Goal: Task Accomplishment & Management: Manage account settings

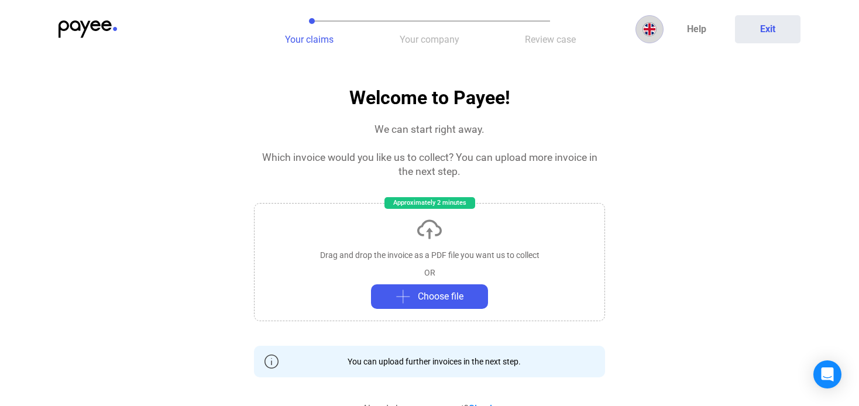
click at [653, 33] on img at bounding box center [650, 29] width 14 height 14
click at [658, 54] on img at bounding box center [652, 57] width 14 height 14
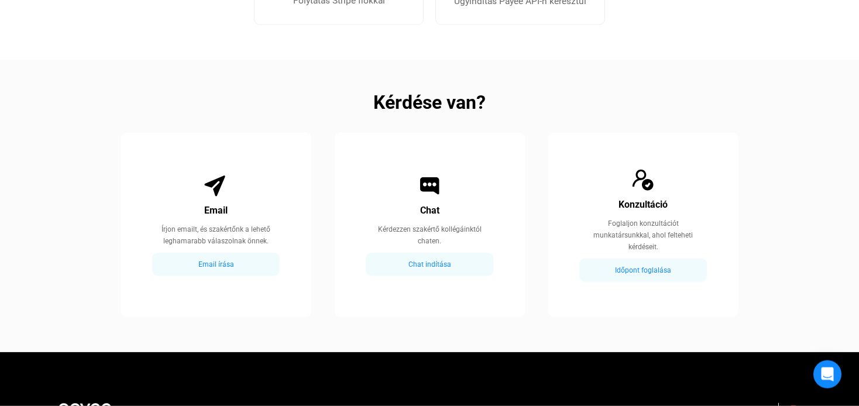
scroll to position [617, 0]
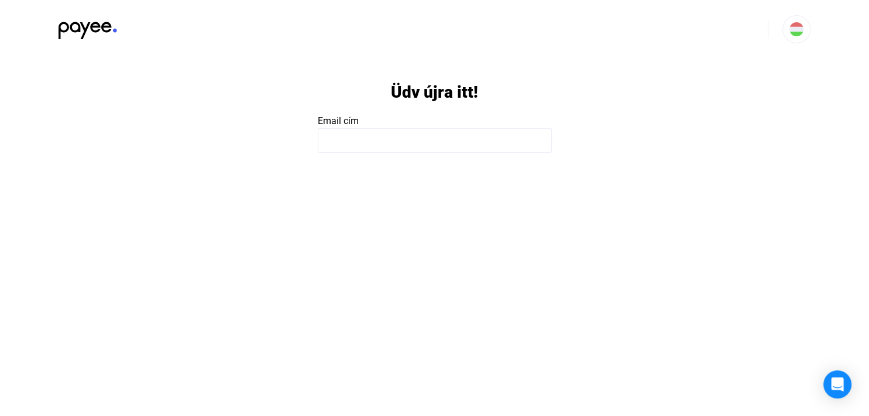
click at [539, 153] on g at bounding box center [434, 270] width 215 height 234
type input "**********"
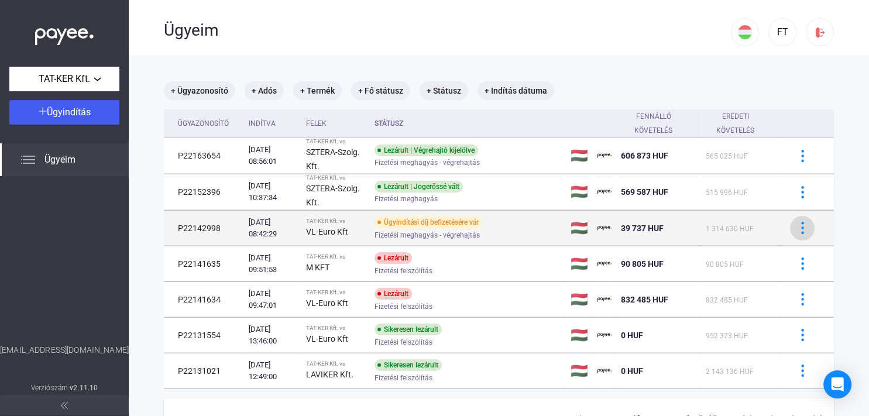
click at [797, 229] on img at bounding box center [803, 228] width 12 height 12
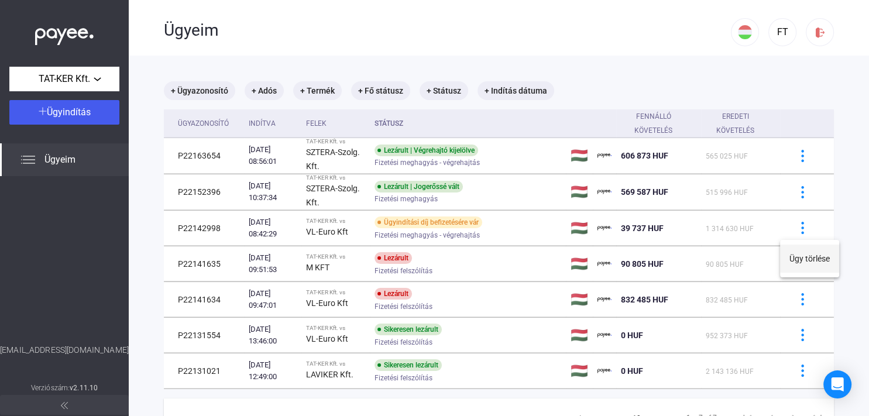
click at [809, 256] on button "Ügy törlése" at bounding box center [809, 259] width 59 height 28
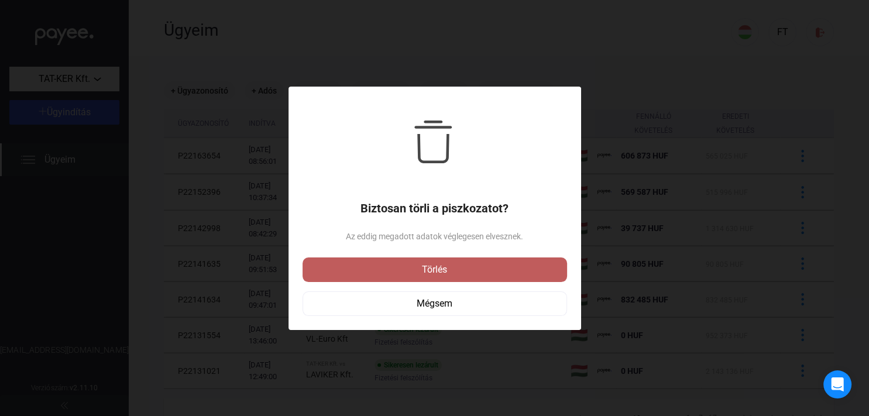
click at [467, 268] on div "Törlés" at bounding box center [435, 270] width 258 height 14
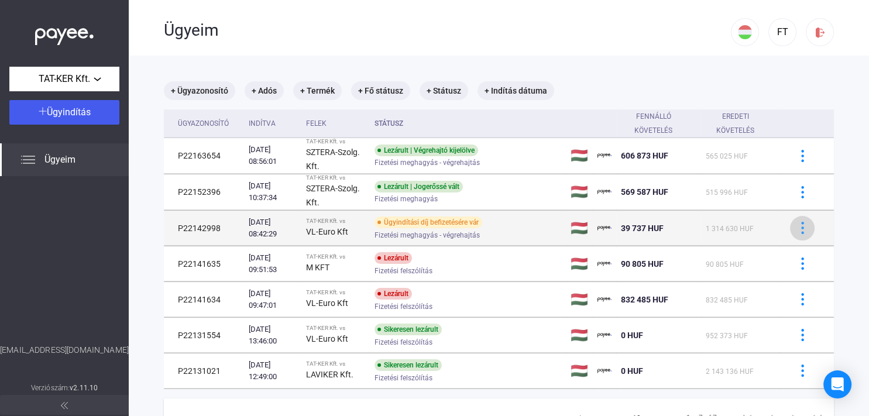
click at [800, 226] on div at bounding box center [803, 228] width 18 height 12
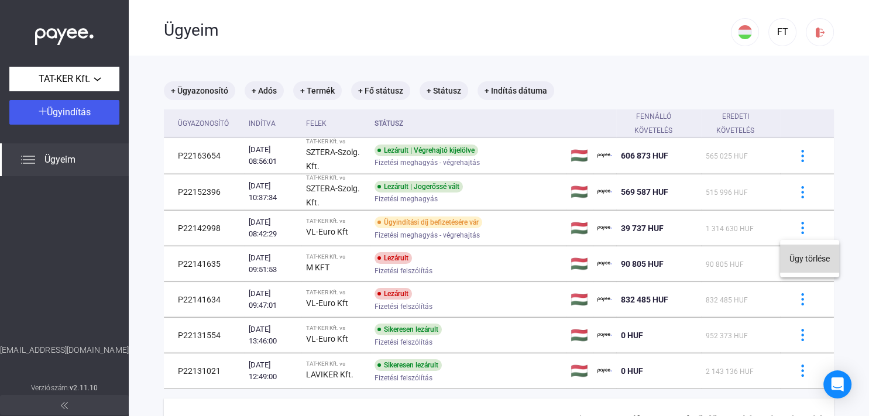
click at [805, 255] on button "Ügy törlése" at bounding box center [809, 259] width 59 height 28
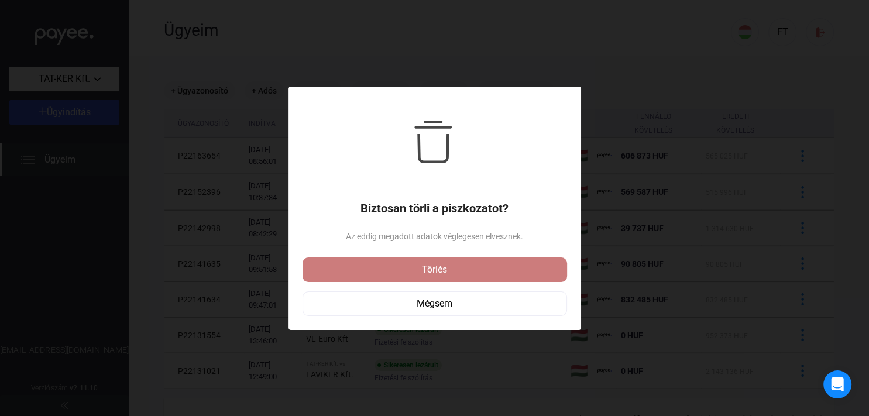
click at [484, 271] on div "Törlés" at bounding box center [435, 270] width 258 height 14
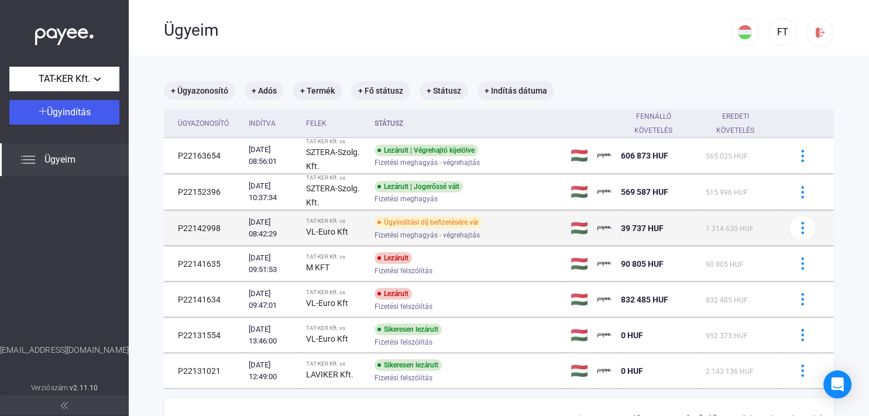
click at [199, 233] on td "P22142998" at bounding box center [204, 228] width 80 height 35
